Goal: Task Accomplishment & Management: Manage account settings

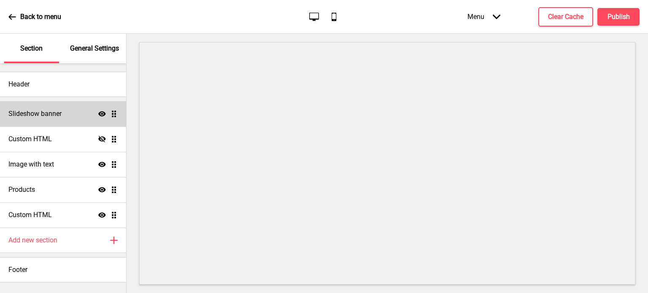
click at [73, 115] on div "Slideshow banner Show Drag" at bounding box center [63, 113] width 126 height 25
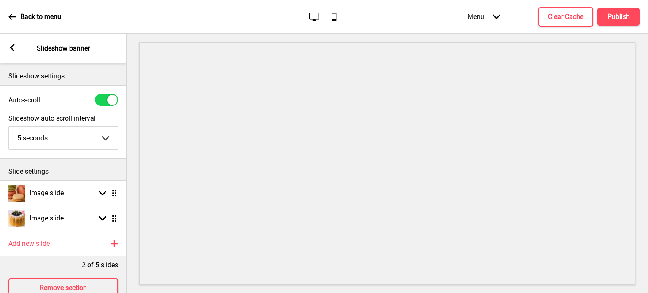
scroll to position [27, 0]
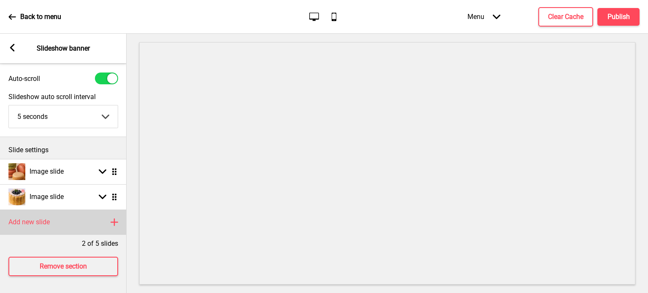
click at [65, 216] on div "Add new slide Plus" at bounding box center [63, 222] width 127 height 25
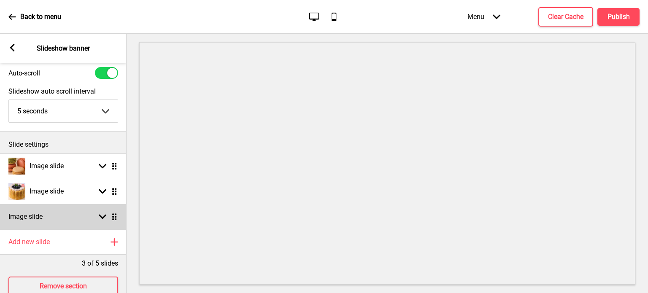
scroll to position [52, 0]
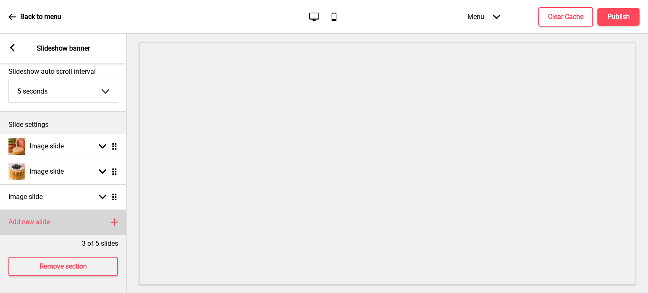
click at [78, 217] on div "Add new slide Plus" at bounding box center [63, 222] width 127 height 25
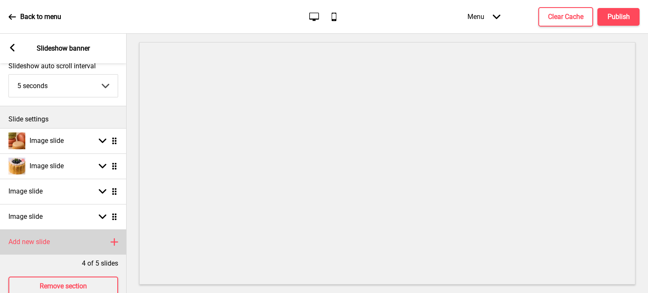
scroll to position [78, 0]
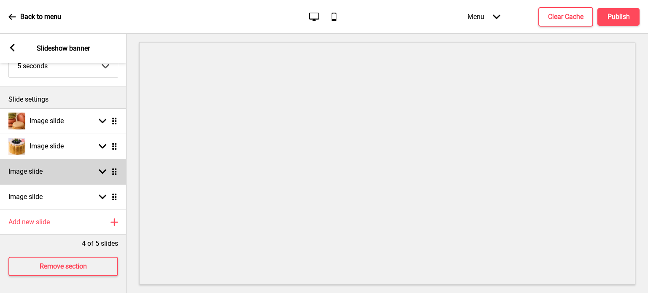
click at [101, 169] on rect at bounding box center [103, 172] width 8 height 8
select select "right"
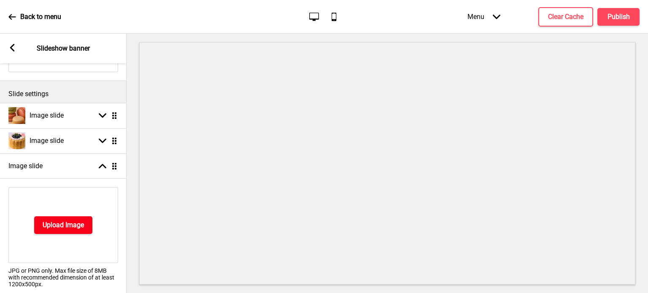
click at [62, 220] on button "Upload Image" at bounding box center [63, 226] width 58 height 18
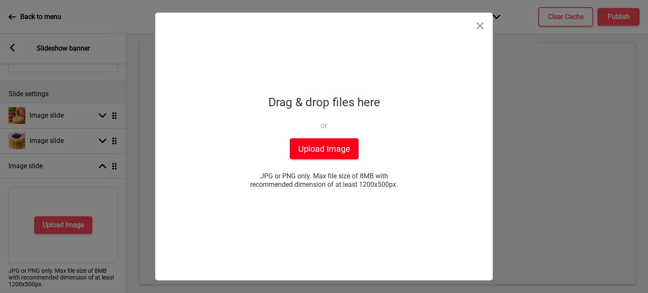
click at [316, 143] on button "Upload Image" at bounding box center [324, 148] width 69 height 21
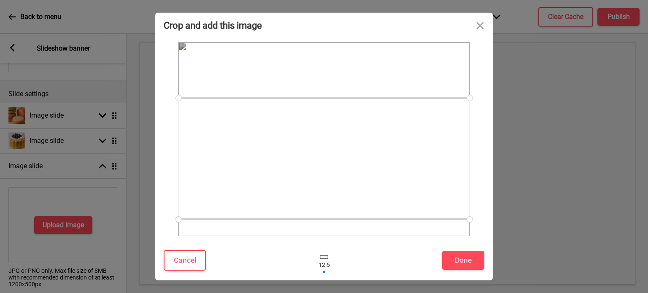
drag, startPoint x: 316, startPoint y: 143, endPoint x: 330, endPoint y: 185, distance: 44.6
click at [330, 185] on div at bounding box center [324, 159] width 291 height 122
click at [467, 263] on button "Done" at bounding box center [463, 260] width 42 height 19
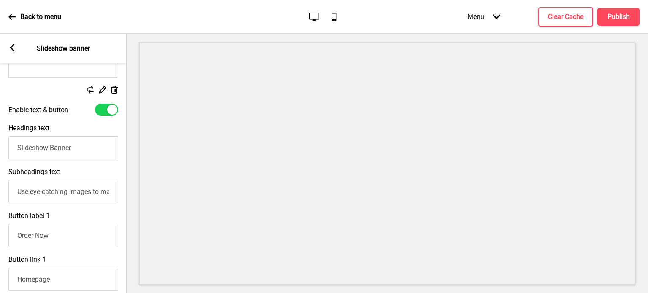
scroll to position [263, 0]
paste input "This Blueberry Charlotte is a beautifully layered dessert that combines eleganc…"
type input "UseThis Blueberry Charlotte is a beautifully layered dessert that combines eleg…"
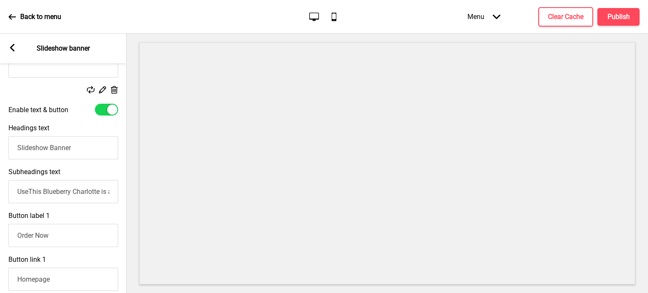
drag, startPoint x: 71, startPoint y: 148, endPoint x: 2, endPoint y: 147, distance: 69.2
click at [2, 147] on div "Headings text Slideshow Banner" at bounding box center [63, 142] width 127 height 44
type input "Blueberry Charlotte"
click at [31, 196] on input "UseThis Blueberry Charlotte is a beautifully layered dessert that combines eleg…" at bounding box center [63, 191] width 110 height 23
click at [31, 197] on input "UseThis Blueberry Charlotte is a beautifully layered dessert that combines eleg…" at bounding box center [63, 191] width 110 height 23
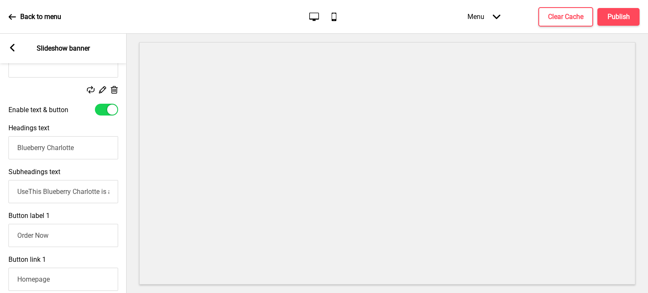
click at [31, 197] on input "UseThis Blueberry Charlotte is a beautifully layered dessert that combines eleg…" at bounding box center [63, 191] width 110 height 23
click at [27, 192] on input "UseThis Blueberry Charlotte is a beautifully layered dessert that combines eleg…" at bounding box center [63, 191] width 110 height 23
type input "This Blueberry Charlotte is a beautifully layered dessert that combines eleganc…"
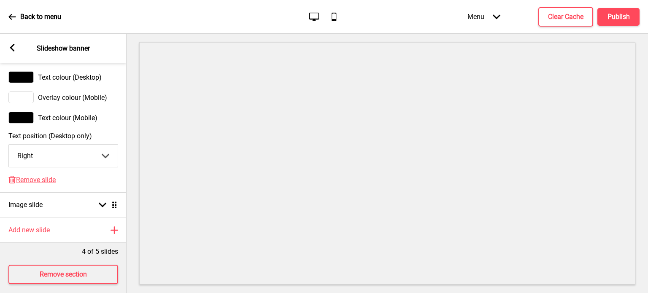
scroll to position [620, 0]
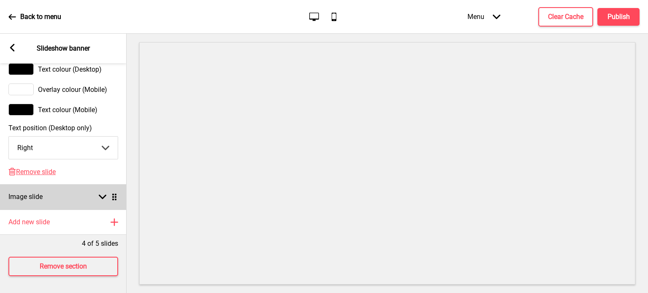
click at [105, 193] on rect at bounding box center [103, 197] width 8 height 8
select select "right"
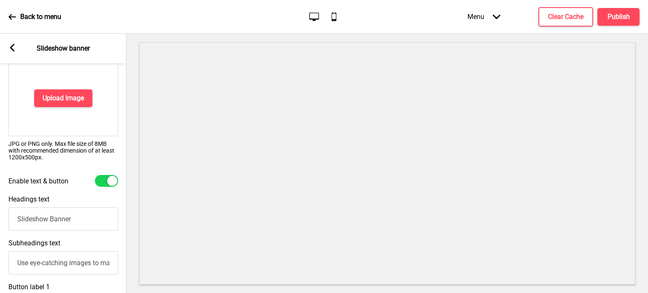
scroll to position [173, 0]
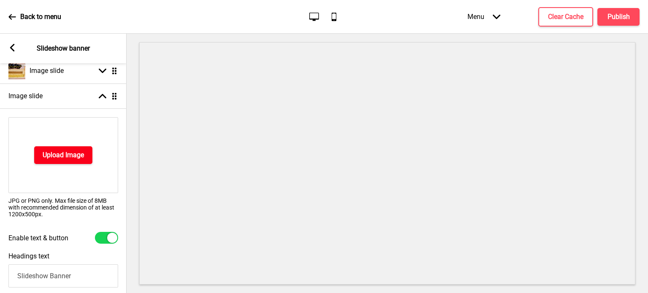
click at [81, 151] on h4 "Upload Image" at bounding box center [63, 155] width 41 height 9
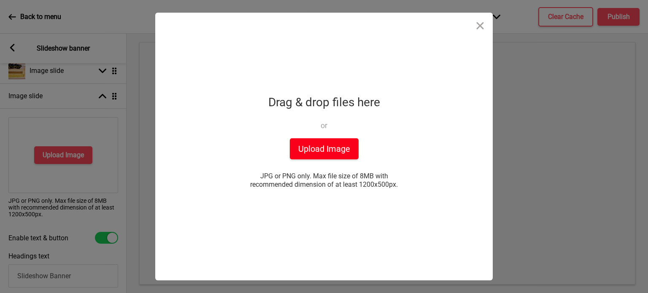
click at [314, 148] on button "Upload Image" at bounding box center [324, 148] width 69 height 21
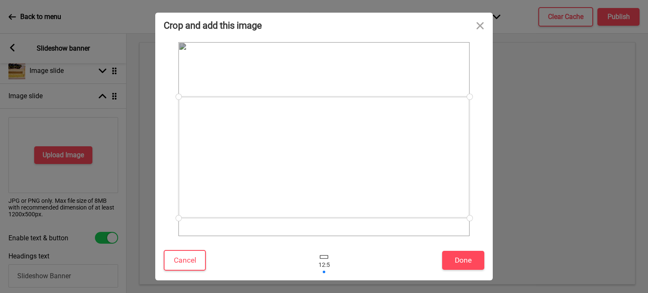
drag, startPoint x: 319, startPoint y: 146, endPoint x: 319, endPoint y: 163, distance: 17.7
click at [319, 163] on div at bounding box center [324, 158] width 291 height 122
click at [457, 260] on button "Done" at bounding box center [463, 260] width 42 height 19
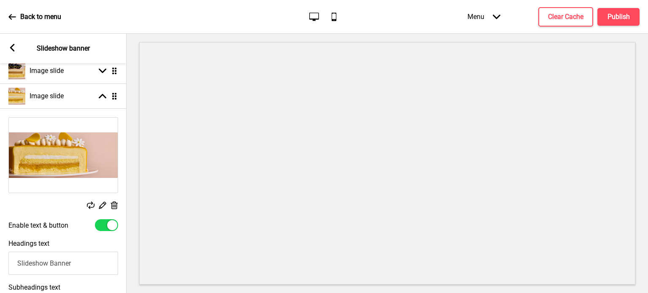
click at [11, 45] on rect at bounding box center [12, 48] width 8 height 8
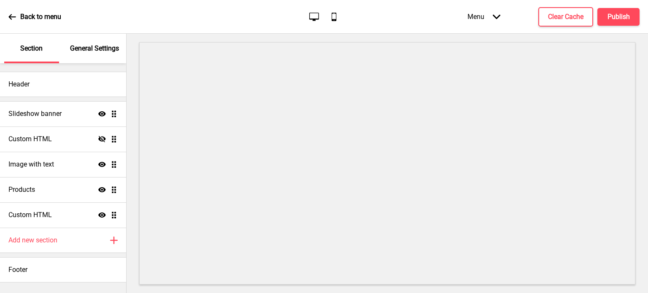
click at [10, 18] on icon at bounding box center [12, 17] width 8 height 8
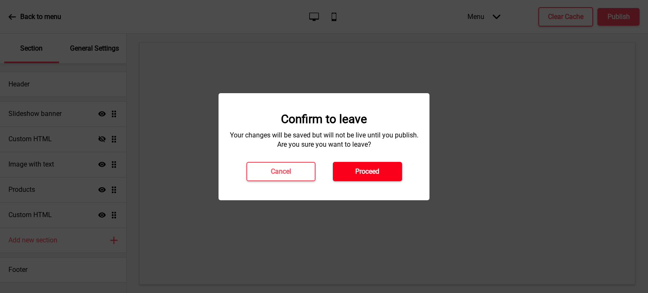
click at [384, 172] on button "Proceed" at bounding box center [367, 171] width 69 height 19
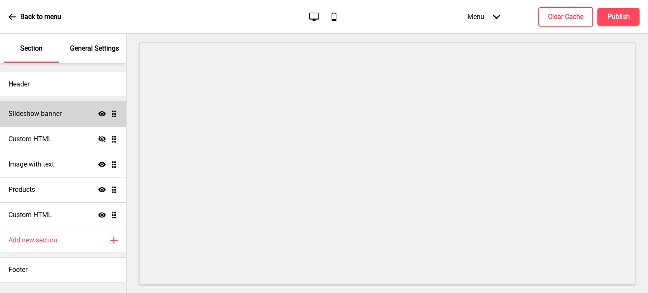
click at [84, 117] on div "Slideshow banner Show Drag" at bounding box center [63, 113] width 126 height 25
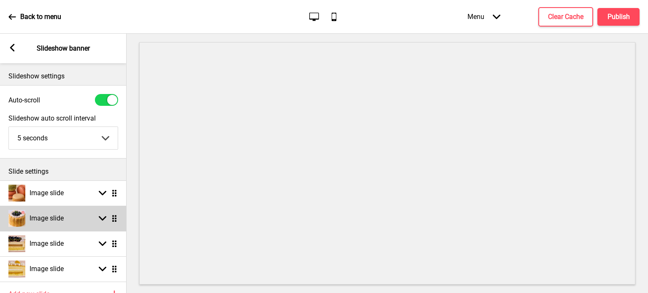
scroll to position [76, 0]
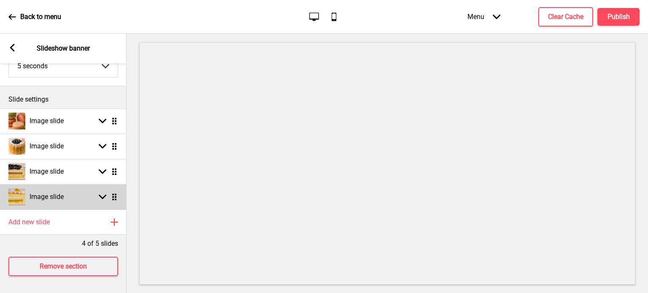
click at [93, 199] on div "Image slide Arrow down Drag" at bounding box center [63, 196] width 127 height 25
select select "right"
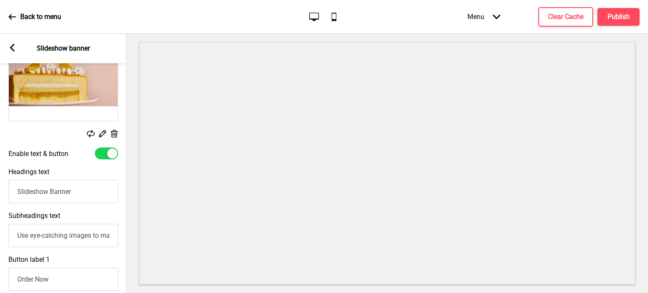
scroll to position [246, 0]
drag, startPoint x: 74, startPoint y: 194, endPoint x: 0, endPoint y: 193, distance: 74.3
click at [0, 193] on div "Headings text Slideshow Banner" at bounding box center [63, 185] width 127 height 44
type input "Mango Yuzu And Coconut Cake"
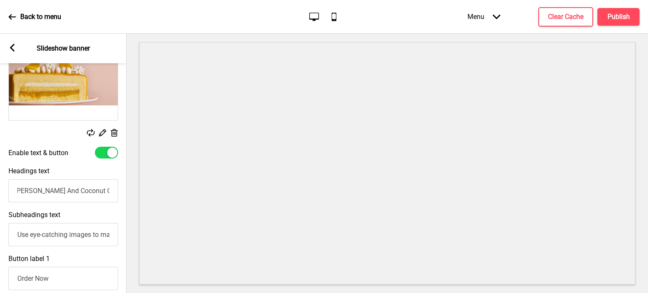
scroll to position [0, 0]
click at [15, 233] on input "Use eye-catching images to make a strong first impression of your brand" at bounding box center [63, 234] width 110 height 23
type input "Use eye-catching images to make a strong first impression of your brand"
type input "Layered with tangy mango confiture and sponge with a delicated coconut marshall…"
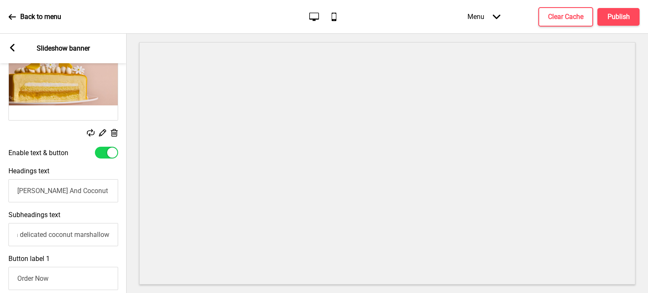
scroll to position [0, 0]
click at [612, 13] on h4 "Publish" at bounding box center [619, 16] width 22 height 9
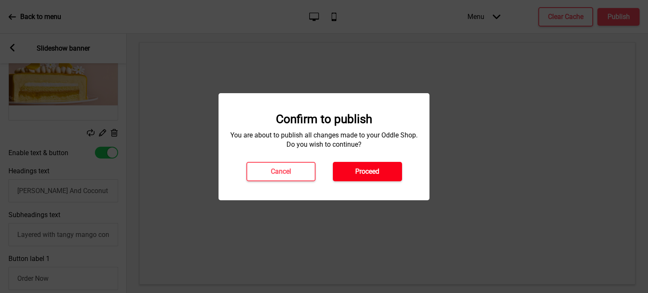
click at [385, 170] on button "Proceed" at bounding box center [367, 171] width 69 height 19
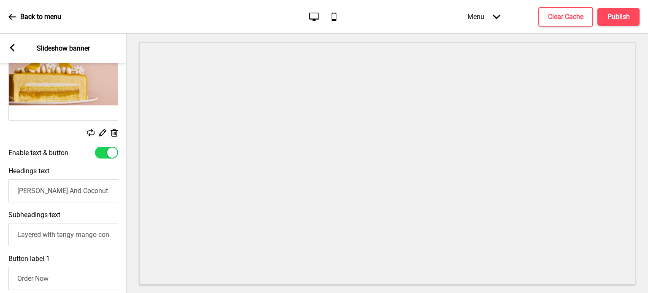
scroll to position [159, 0]
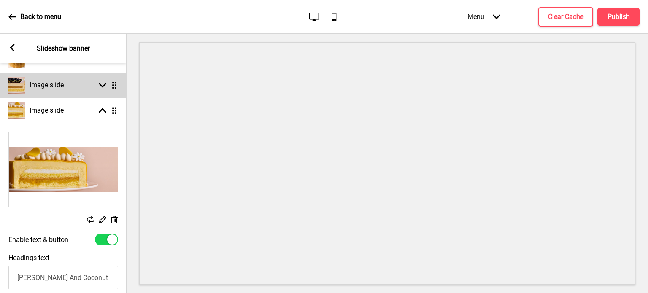
click at [103, 83] on rect at bounding box center [103, 85] width 8 height 8
select select "right"
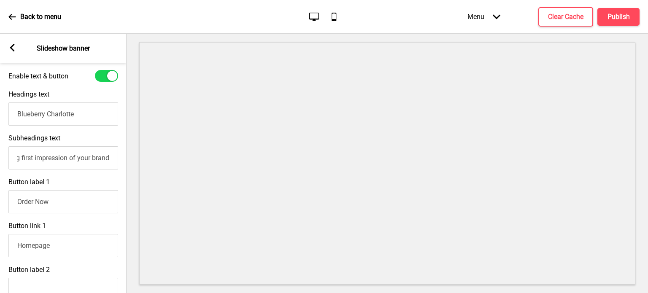
scroll to position [0, 0]
click at [99, 160] on input "This Blueberry Charlotte is a beautifully layered dessert that combines eleganc…" at bounding box center [63, 157] width 110 height 23
click at [108, 162] on input "This Blueberry Charlotte is a beautifully layered dessert that combines eleganc…" at bounding box center [63, 157] width 110 height 23
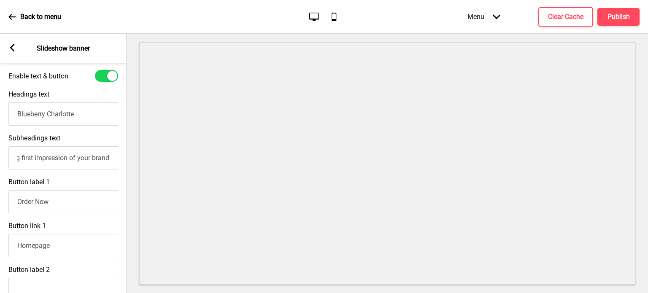
click at [88, 160] on input "This Blueberry Charlotte is a beautifully layered dessert that combines eleganc…" at bounding box center [63, 157] width 110 height 23
type input "This Blueberry Charlotte is a beautifully layered dessert that combines eleganc…"
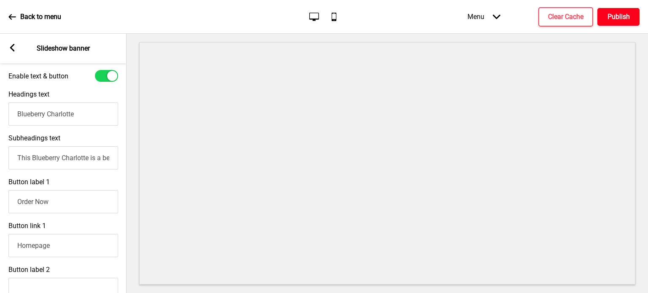
click at [621, 14] on h4 "Publish" at bounding box center [619, 16] width 22 height 9
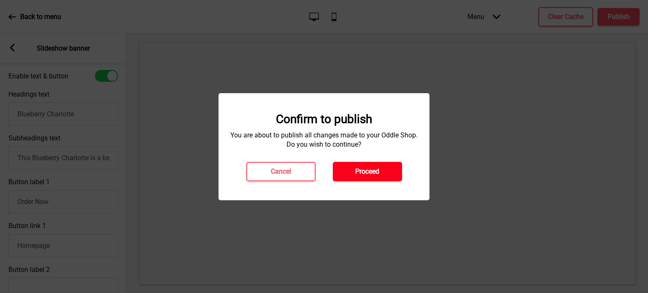
click at [352, 170] on button "Proceed" at bounding box center [367, 171] width 69 height 19
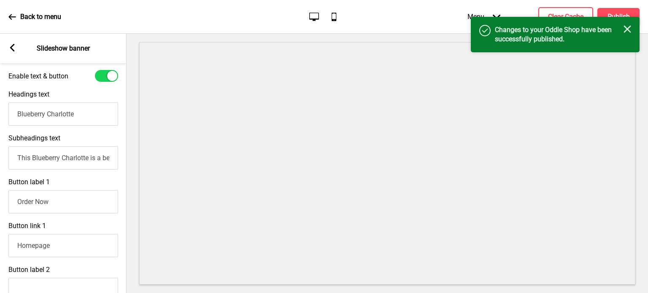
click at [11, 46] on icon at bounding box center [12, 48] width 5 height 8
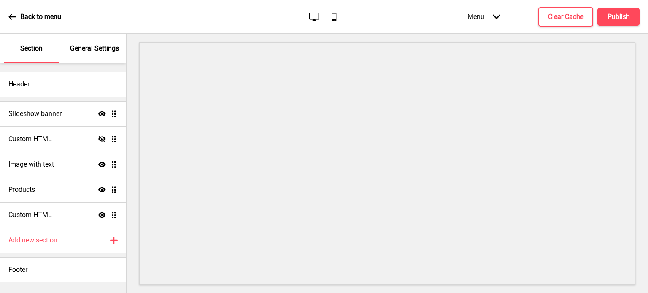
click at [8, 15] on div "Back to menu Desktop Mobile Menu Arrow down Product Page Store Information Chec…" at bounding box center [324, 17] width 648 height 34
click at [12, 14] on div "Back to menu Desktop Mobile Menu Arrow down Product Page Store Information Chec…" at bounding box center [324, 17] width 648 height 34
click at [11, 11] on div "Back to menu" at bounding box center [34, 16] width 53 height 23
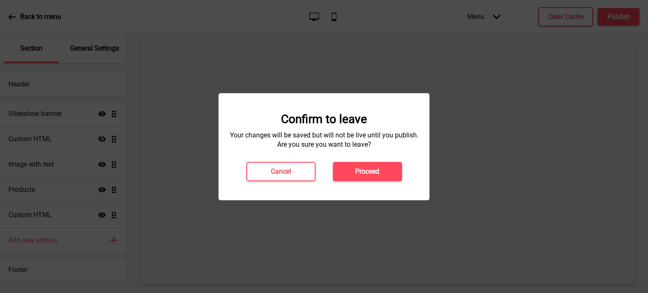
click at [11, 11] on div at bounding box center [324, 146] width 648 height 293
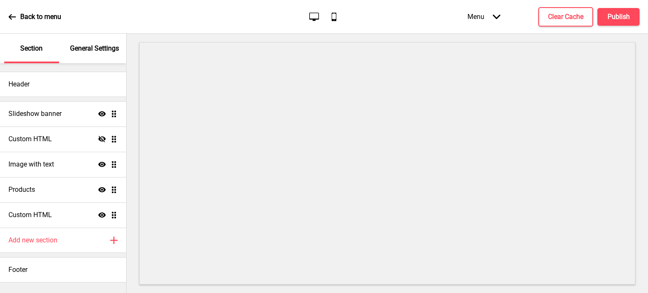
click at [12, 15] on icon at bounding box center [12, 17] width 8 height 8
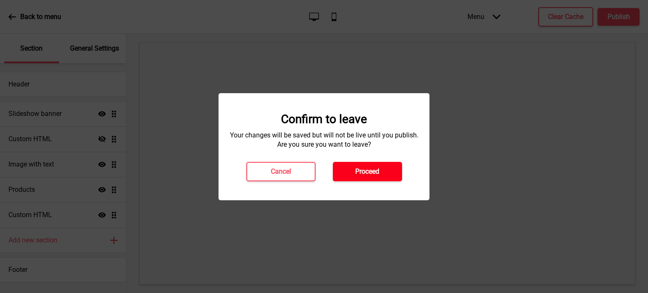
click at [371, 178] on button "Proceed" at bounding box center [367, 171] width 69 height 19
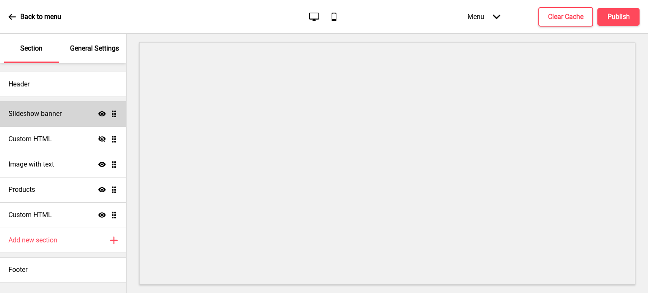
click at [62, 114] on div "Slideshow banner Show Drag" at bounding box center [63, 113] width 126 height 25
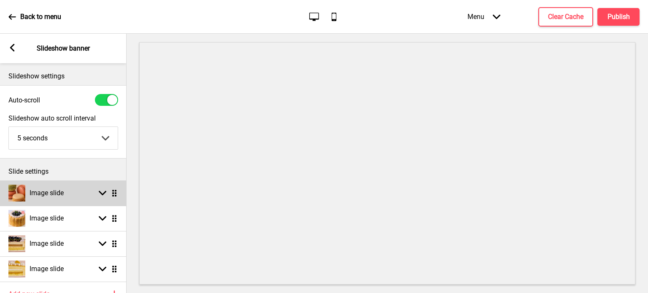
scroll to position [78, 0]
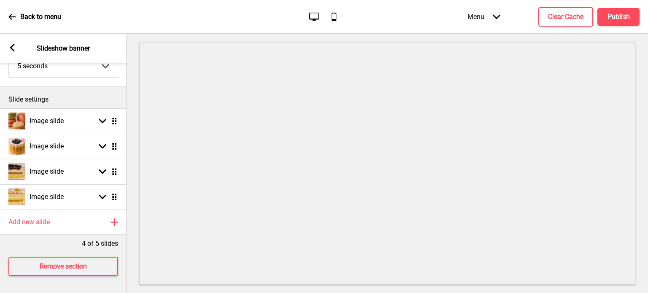
click at [12, 46] on icon at bounding box center [12, 48] width 5 height 8
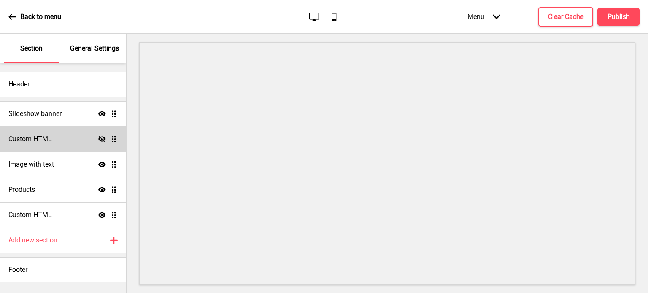
click at [87, 134] on div "Custom HTML Hide Drag" at bounding box center [63, 139] width 126 height 25
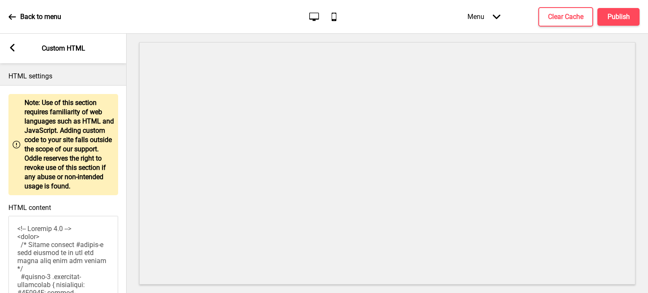
click at [13, 44] on rect at bounding box center [12, 48] width 8 height 8
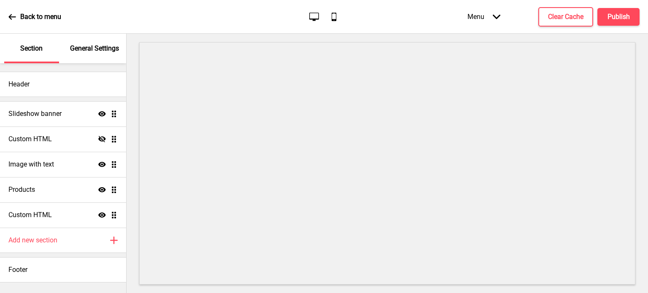
click at [33, 14] on p "Back to menu" at bounding box center [40, 16] width 41 height 9
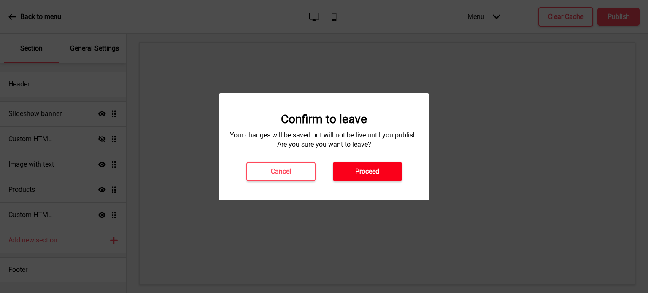
click at [363, 169] on h4 "Proceed" at bounding box center [367, 171] width 24 height 9
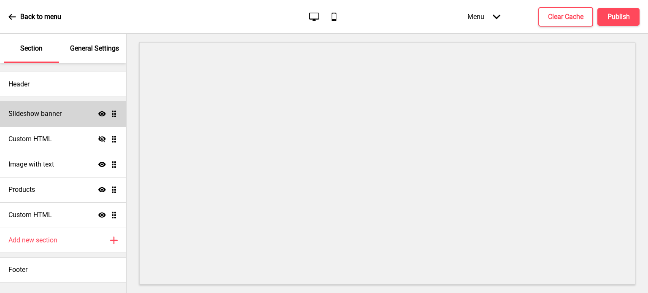
click at [88, 117] on div "Slideshow banner Show Drag" at bounding box center [63, 113] width 126 height 25
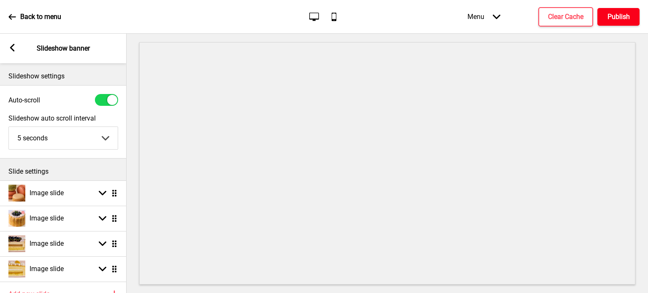
click at [630, 14] on button "Publish" at bounding box center [619, 17] width 42 height 18
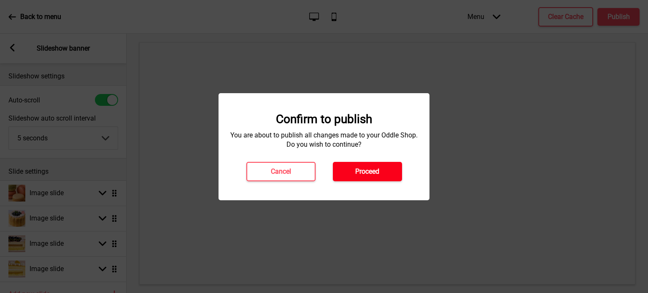
click at [361, 172] on h4 "Proceed" at bounding box center [367, 171] width 24 height 9
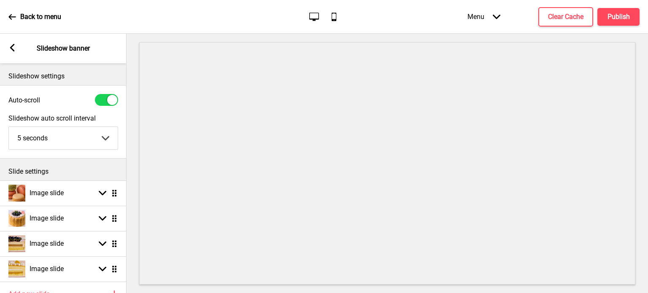
click at [15, 17] on icon at bounding box center [11, 16] width 7 height 5
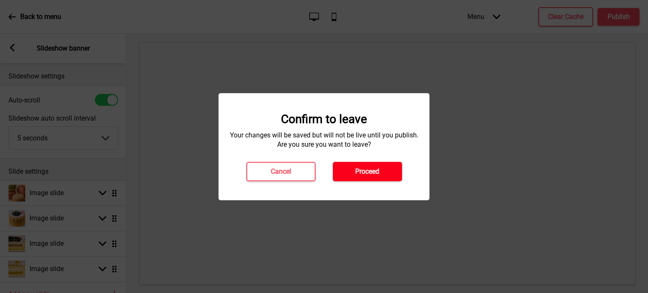
click at [347, 166] on button "Proceed" at bounding box center [367, 171] width 69 height 19
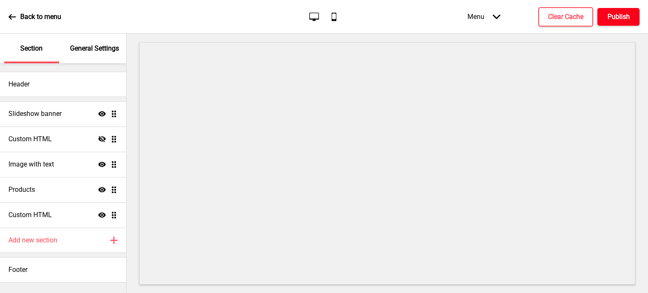
click at [619, 16] on h4 "Publish" at bounding box center [619, 16] width 22 height 9
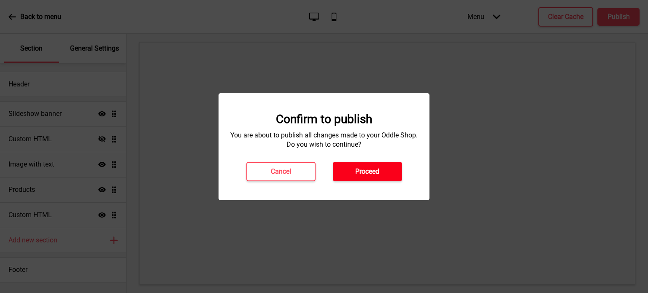
click at [358, 166] on button "Proceed" at bounding box center [367, 171] width 69 height 19
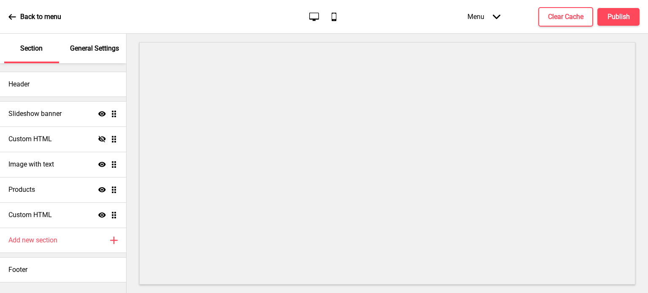
click at [29, 14] on p "Back to menu" at bounding box center [40, 16] width 41 height 9
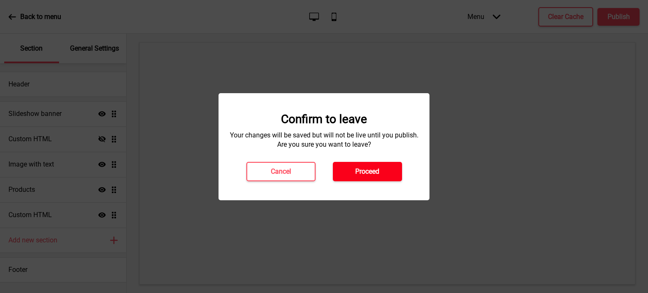
click at [360, 168] on h4 "Proceed" at bounding box center [367, 171] width 24 height 9
